Goal: Check status: Check status

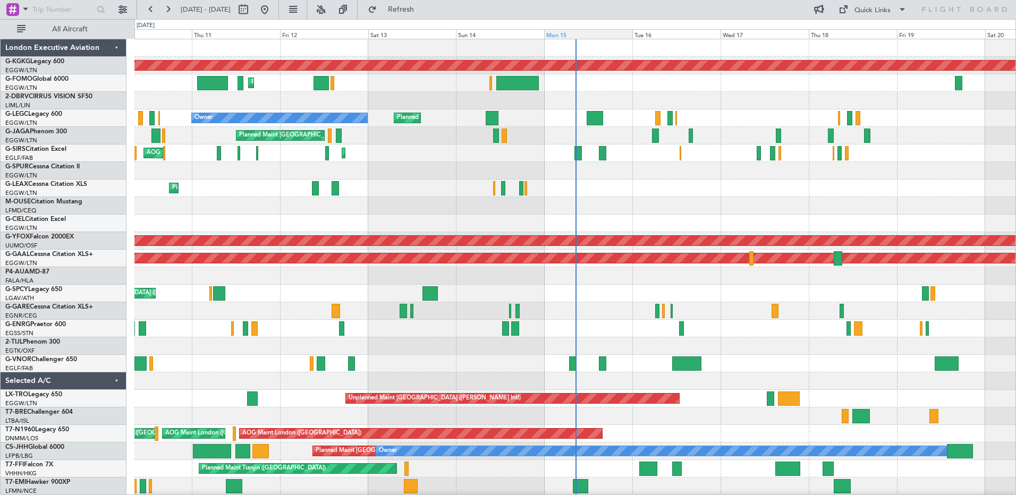
click at [586, 33] on div "Mon 15" at bounding box center [588, 34] width 88 height 10
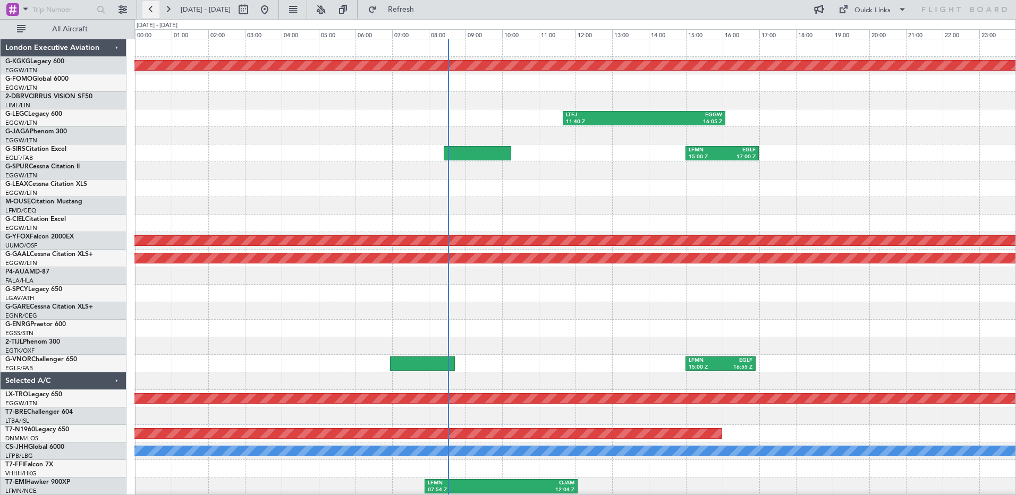
click at [152, 12] on button at bounding box center [150, 9] width 17 height 17
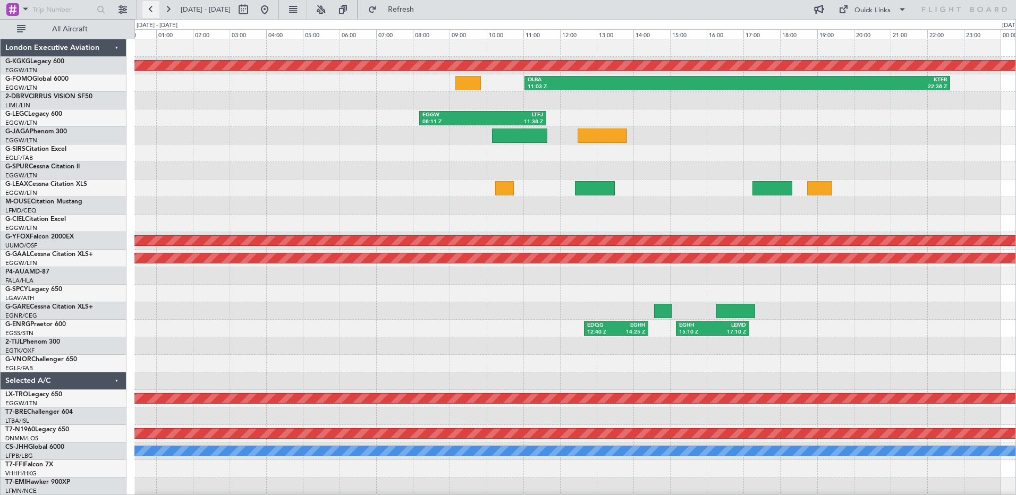
click at [152, 12] on button at bounding box center [150, 9] width 17 height 17
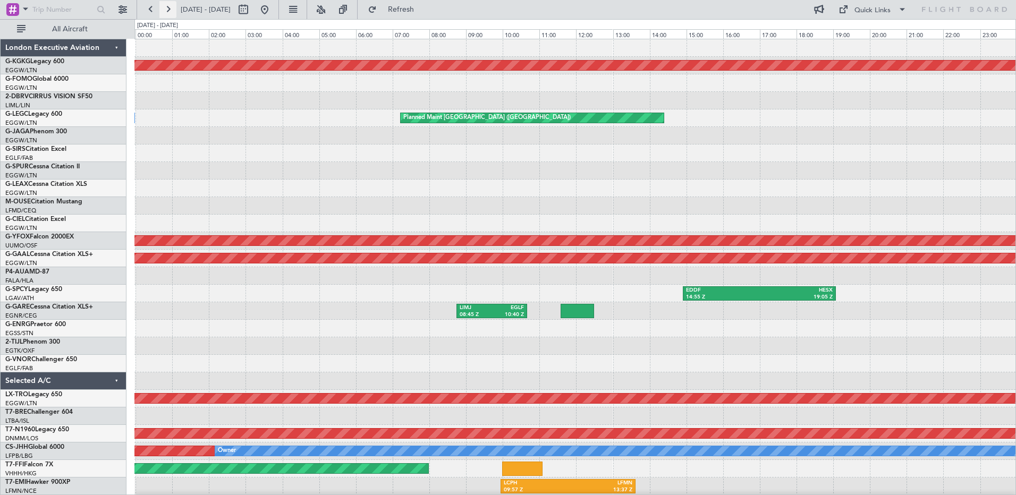
click at [171, 9] on button at bounding box center [167, 9] width 17 height 17
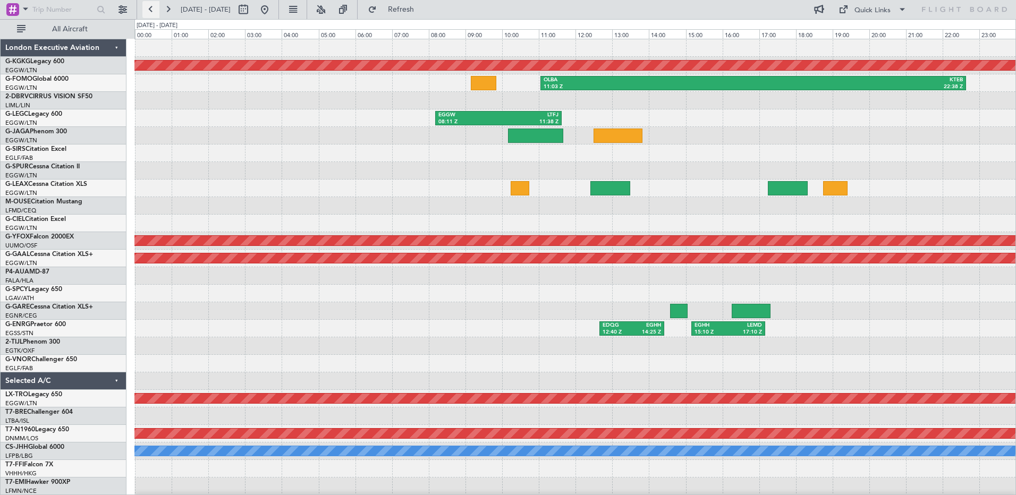
click at [150, 9] on button at bounding box center [150, 9] width 17 height 17
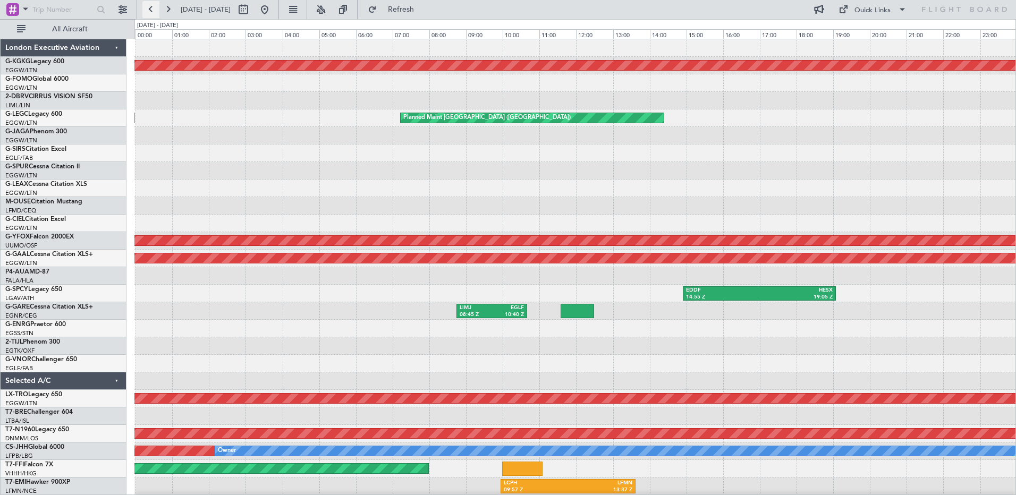
click at [150, 9] on button at bounding box center [150, 9] width 17 height 17
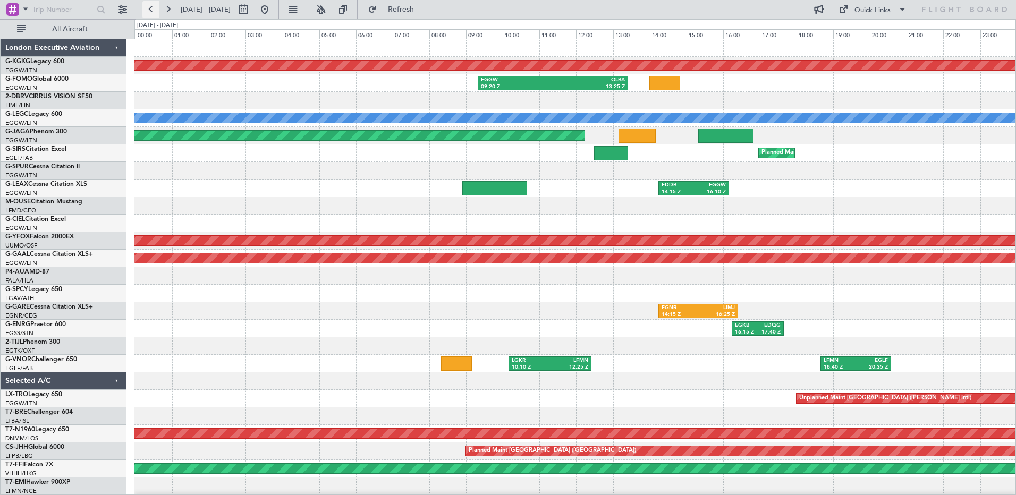
click at [150, 9] on button at bounding box center [150, 9] width 17 height 17
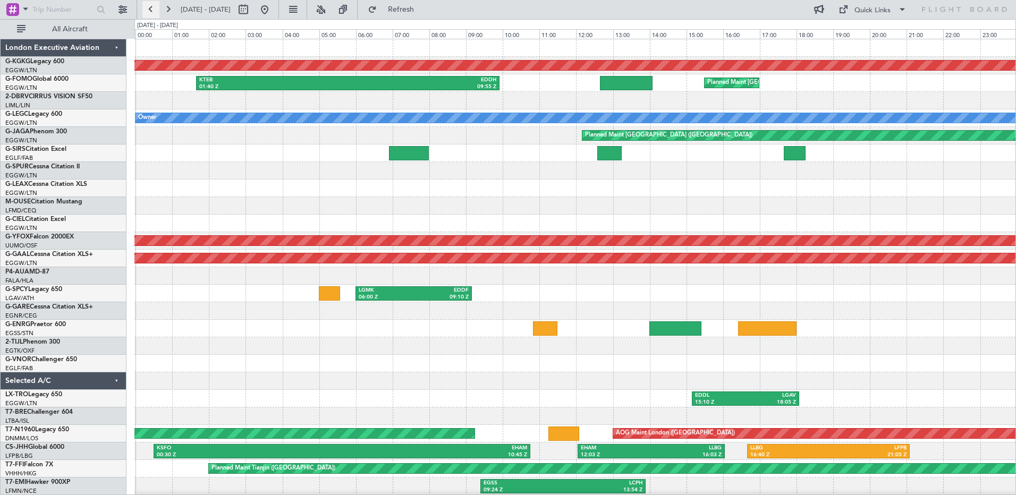
click at [150, 9] on button at bounding box center [150, 9] width 17 height 17
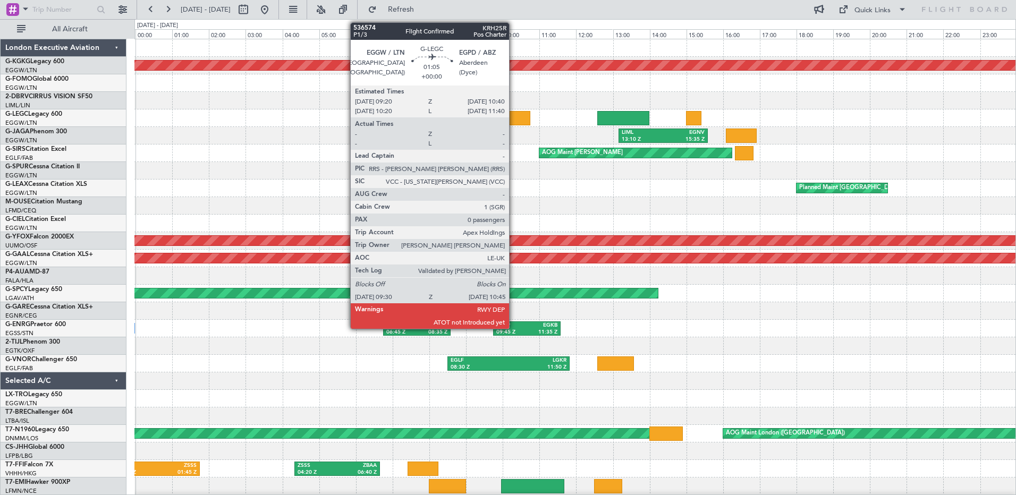
click at [514, 116] on div at bounding box center [507, 118] width 46 height 14
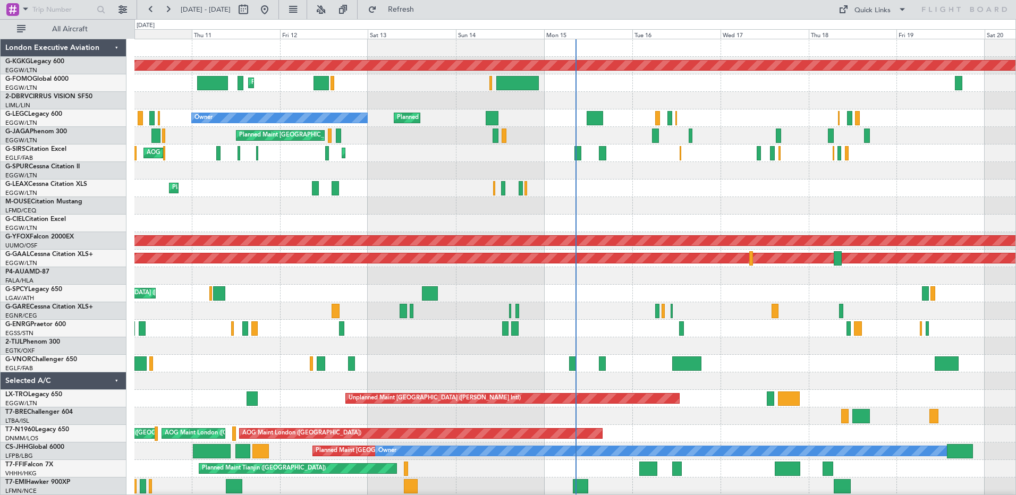
click at [167, 35] on div "Wed 10" at bounding box center [148, 34] width 88 height 10
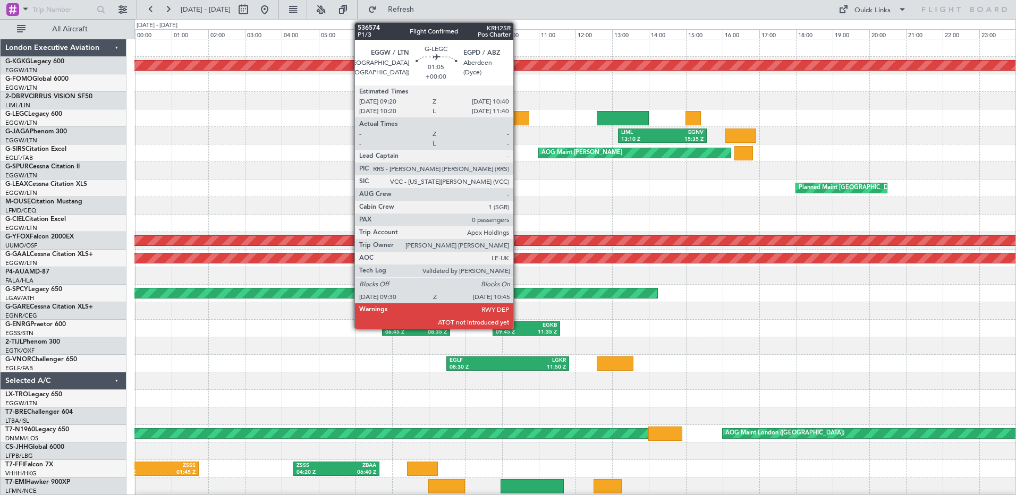
click at [518, 117] on div at bounding box center [506, 118] width 46 height 14
